Goal: Navigation & Orientation: Find specific page/section

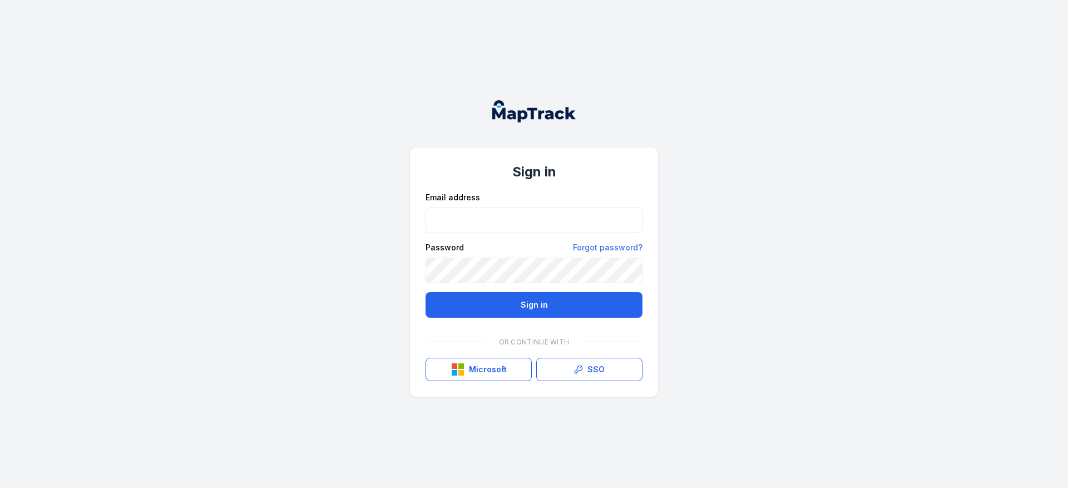
type input "**********"
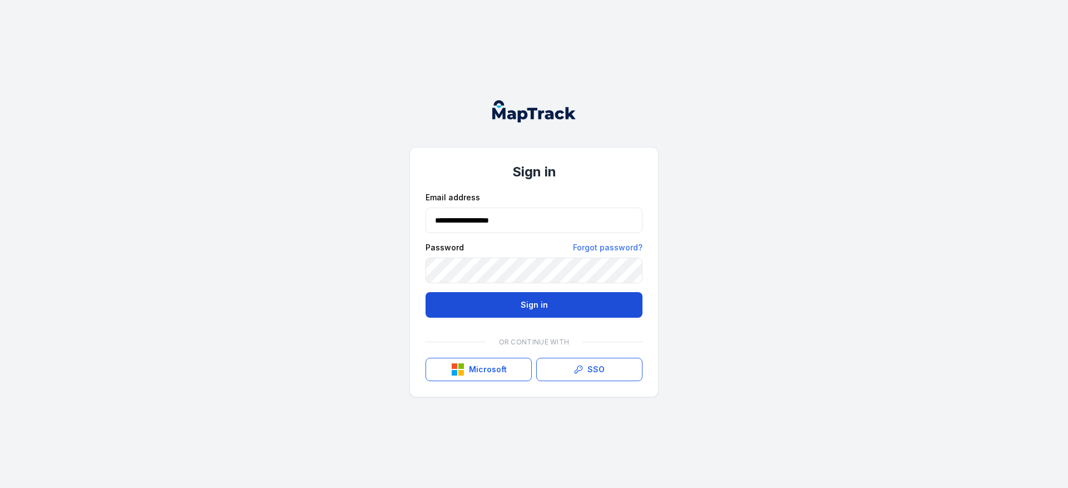
click at [530, 305] on button "Sign in" at bounding box center [534, 305] width 217 height 26
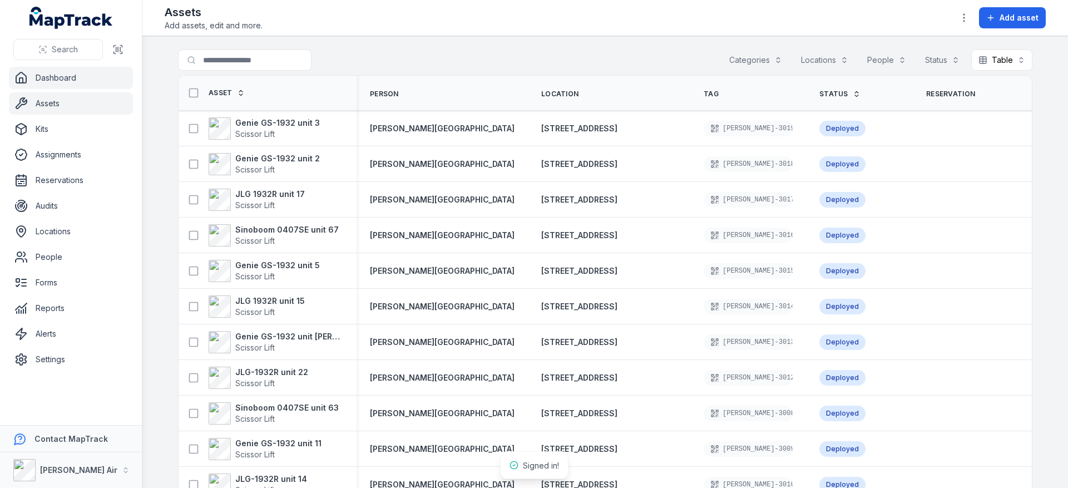
click at [51, 85] on link "Dashboard" at bounding box center [71, 78] width 124 height 22
click at [95, 77] on link "Dashboard" at bounding box center [71, 78] width 124 height 22
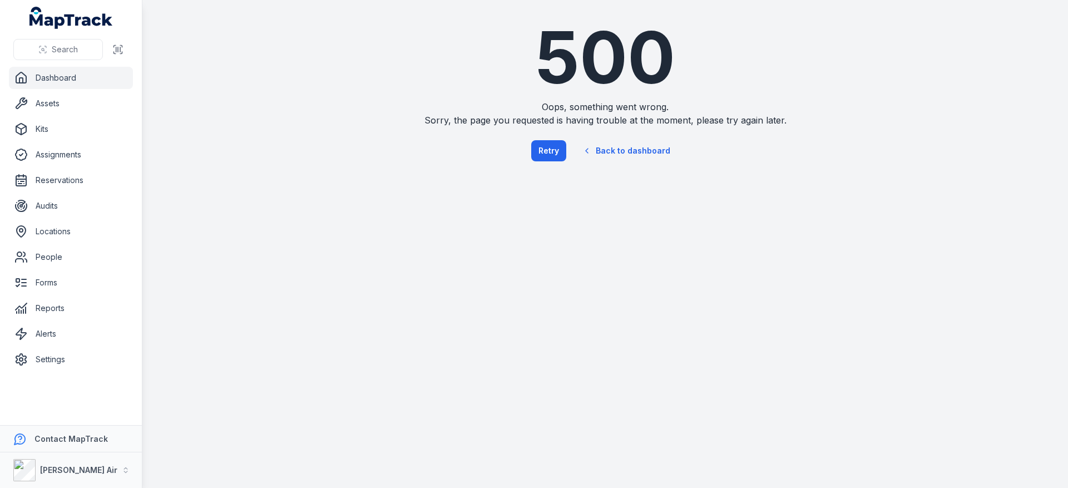
click at [86, 85] on link "Dashboard" at bounding box center [71, 78] width 124 height 22
click at [90, 464] on button "[PERSON_NAME] Air" at bounding box center [71, 470] width 142 height 36
